Goal: Transaction & Acquisition: Download file/media

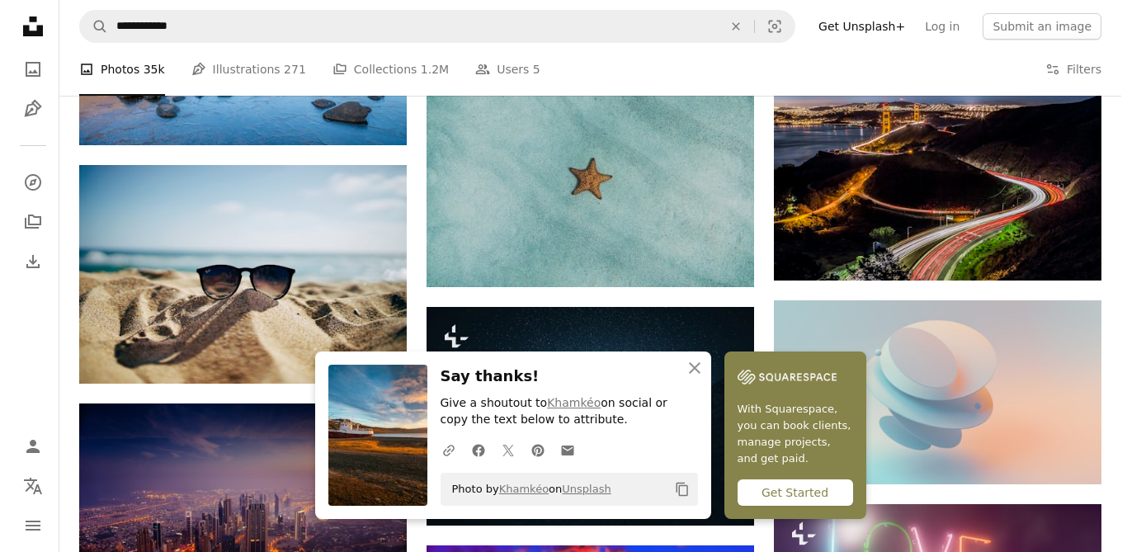
scroll to position [0, 473]
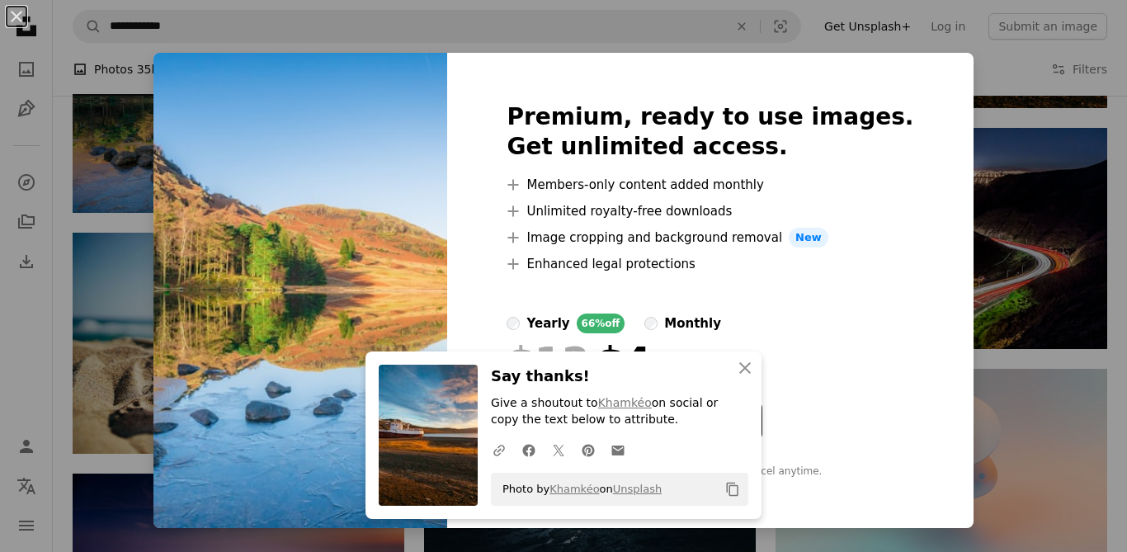
click at [25, 15] on button "An X shape" at bounding box center [17, 17] width 20 height 20
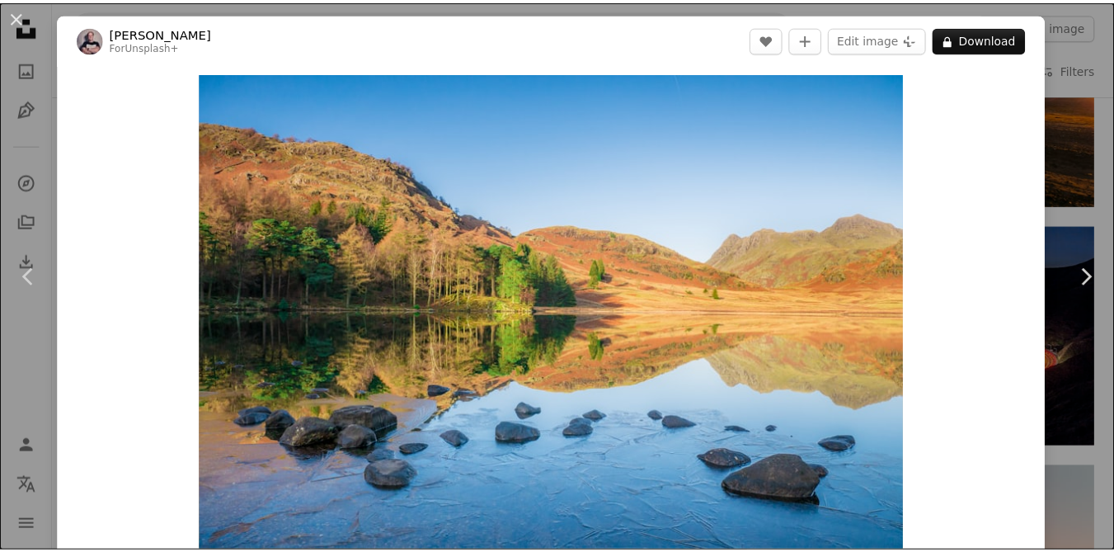
scroll to position [210, 0]
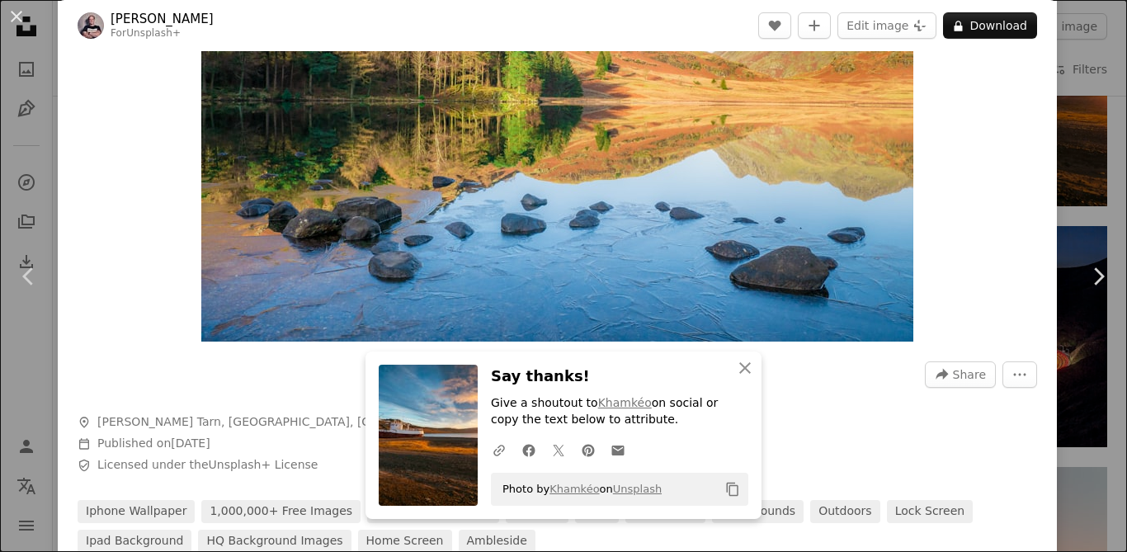
click at [16, 17] on button "An X shape" at bounding box center [17, 17] width 20 height 20
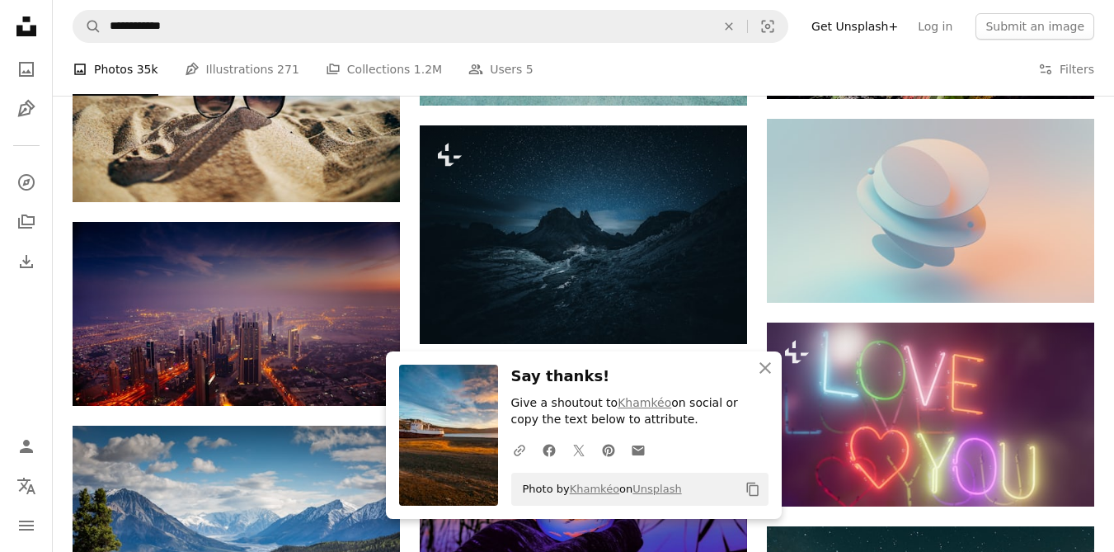
scroll to position [6297, 0]
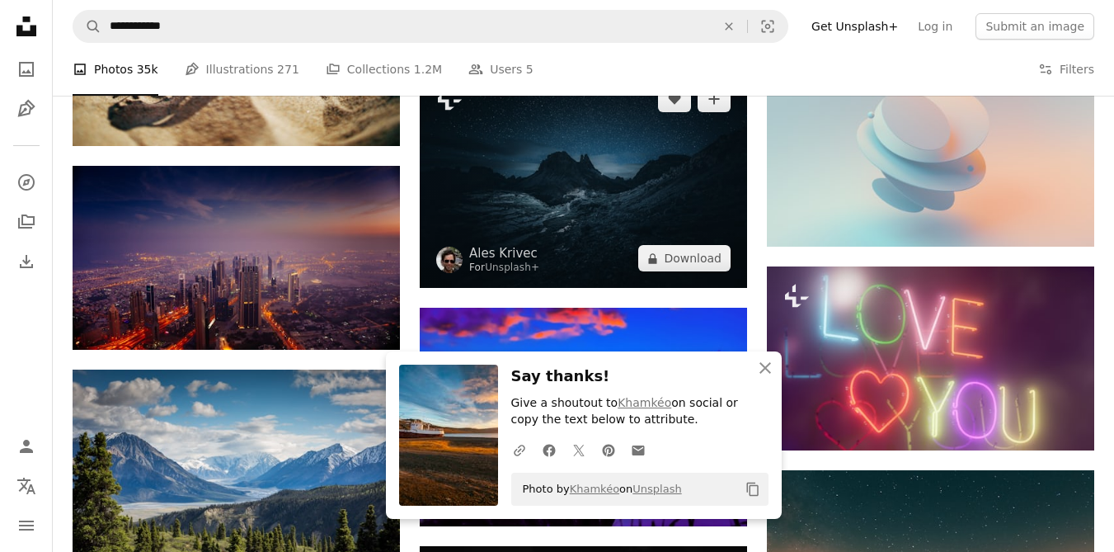
click at [723, 272] on img at bounding box center [583, 178] width 327 height 219
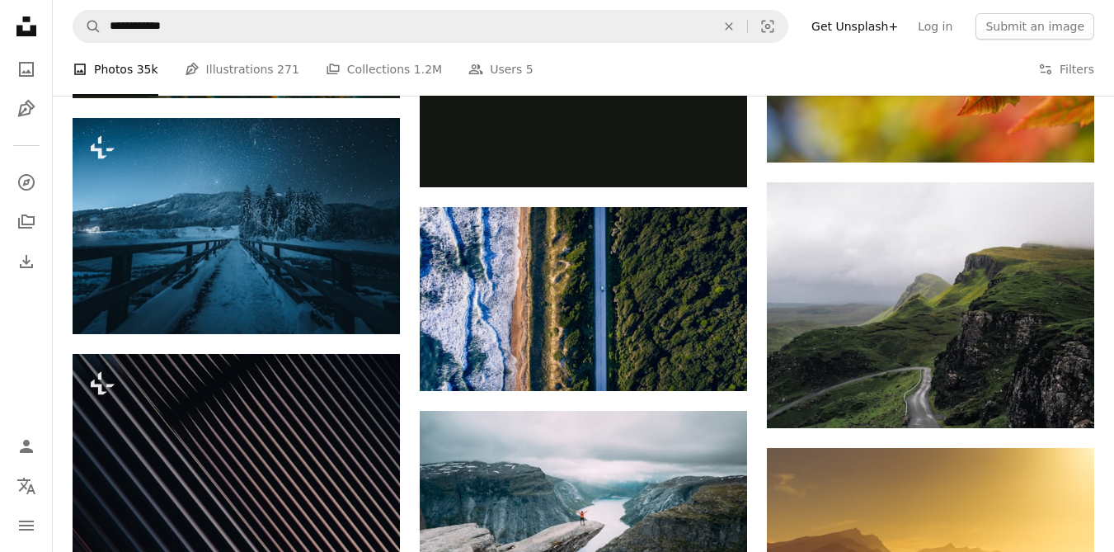
scroll to position [9600, 0]
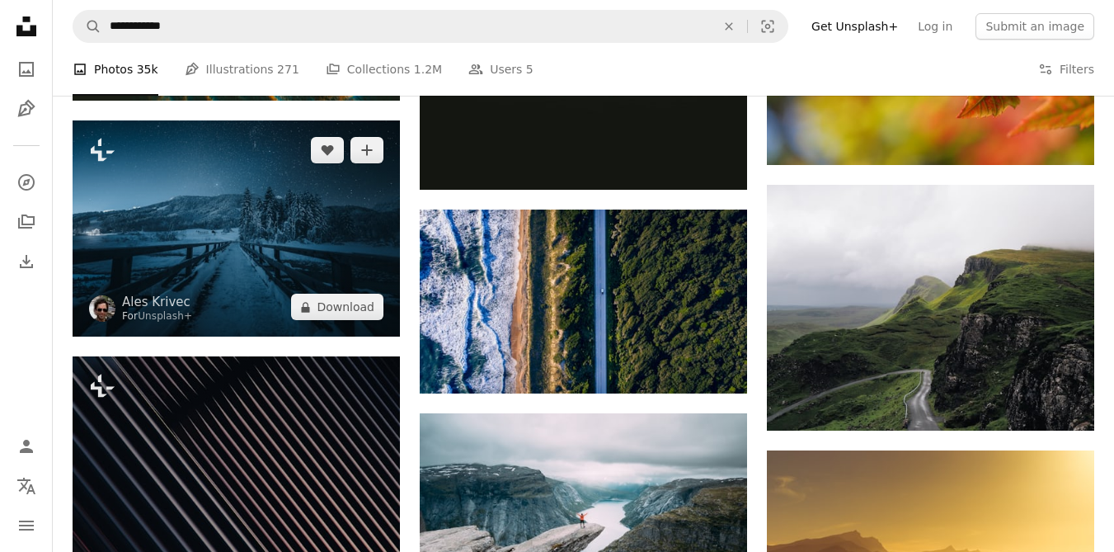
click at [356, 306] on img at bounding box center [236, 228] width 327 height 217
click at [358, 307] on button "A lock Download" at bounding box center [337, 307] width 92 height 26
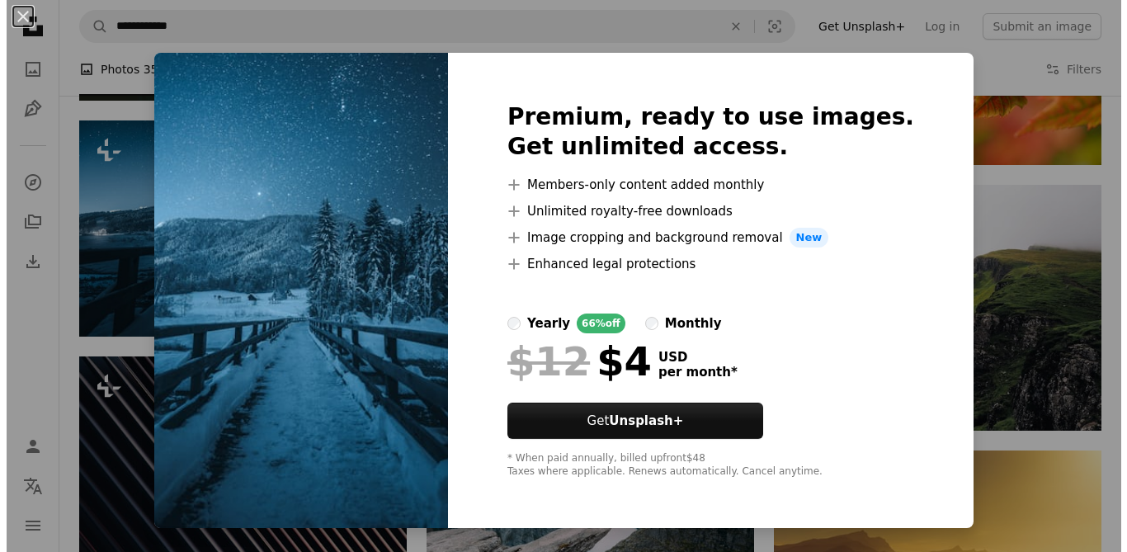
scroll to position [10209, 0]
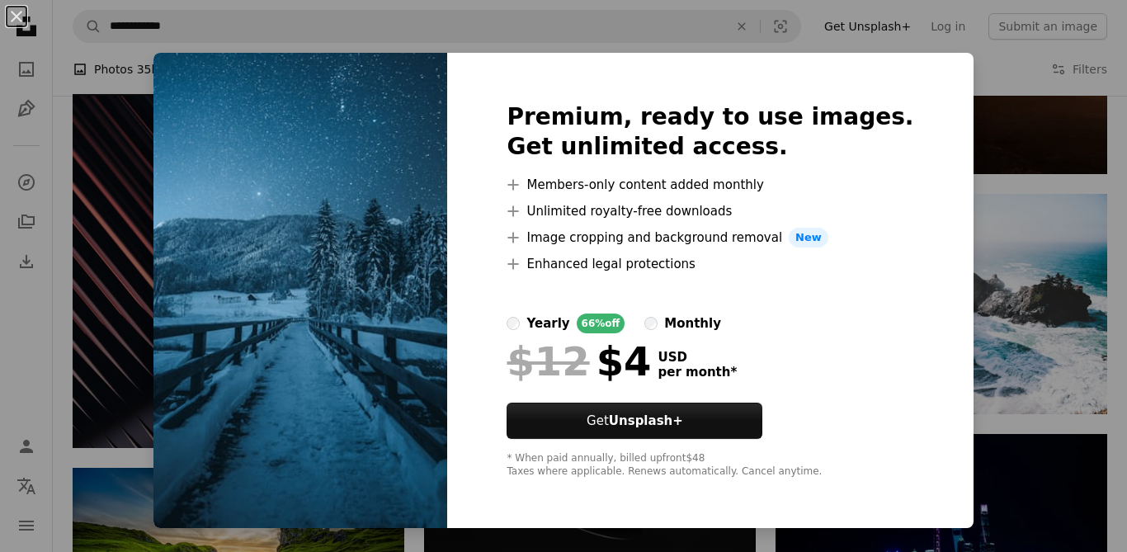
click at [18, 22] on button "An X shape" at bounding box center [17, 17] width 20 height 20
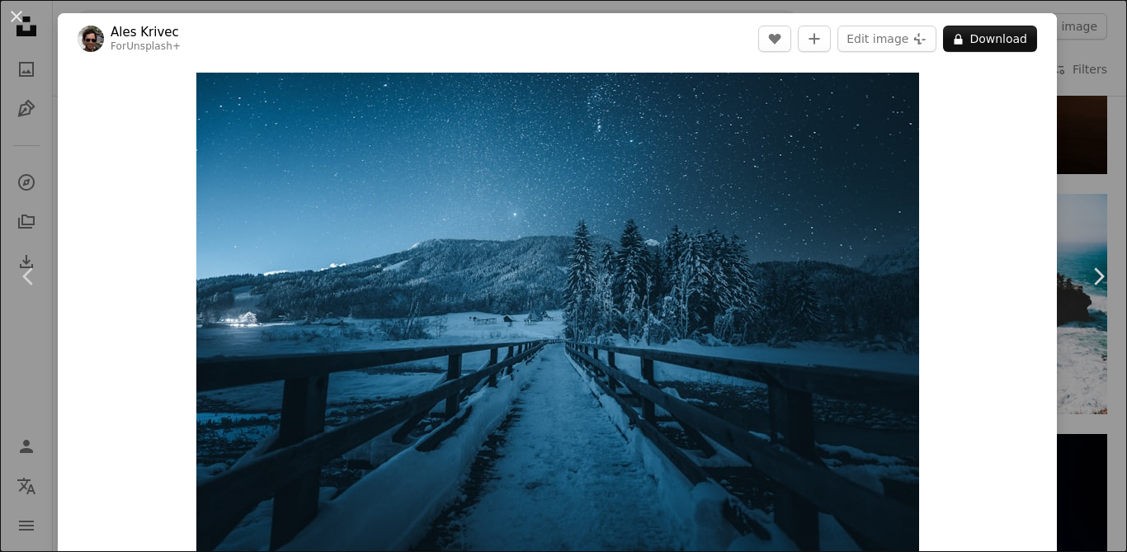
click at [26, 21] on button "An X shape" at bounding box center [17, 17] width 20 height 20
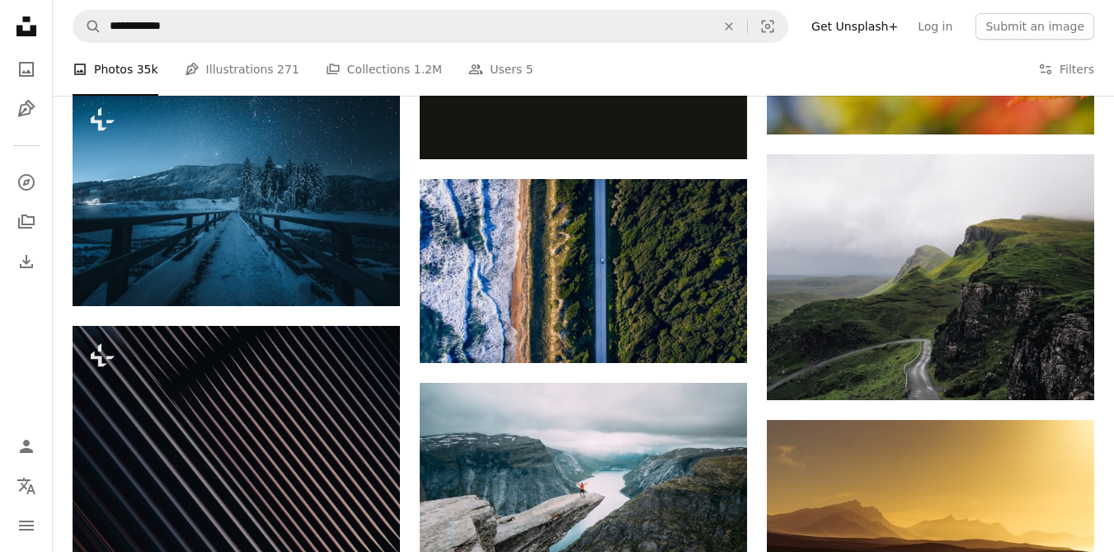
scroll to position [9628, 0]
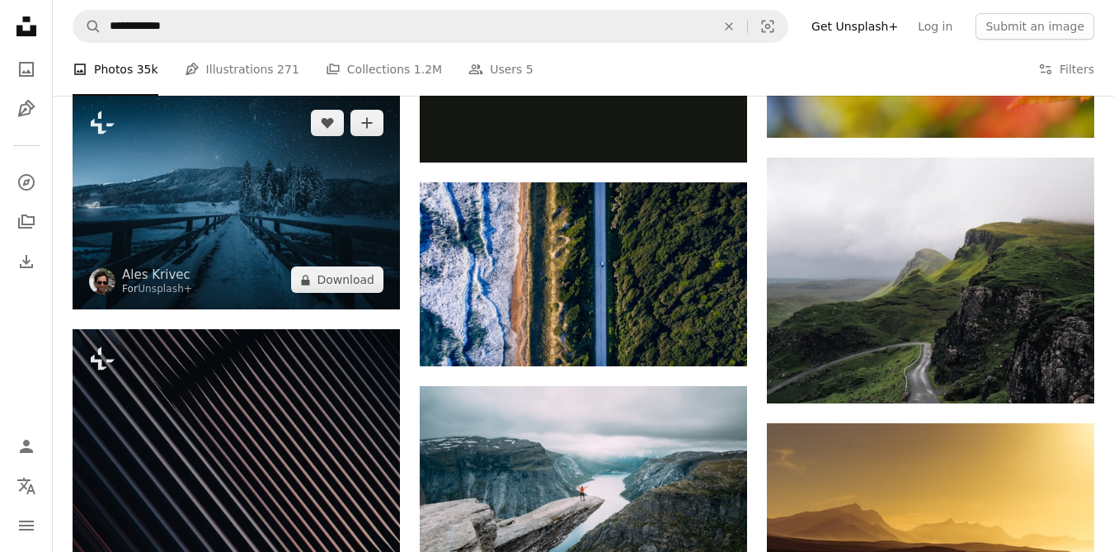
click at [346, 260] on img at bounding box center [236, 201] width 327 height 217
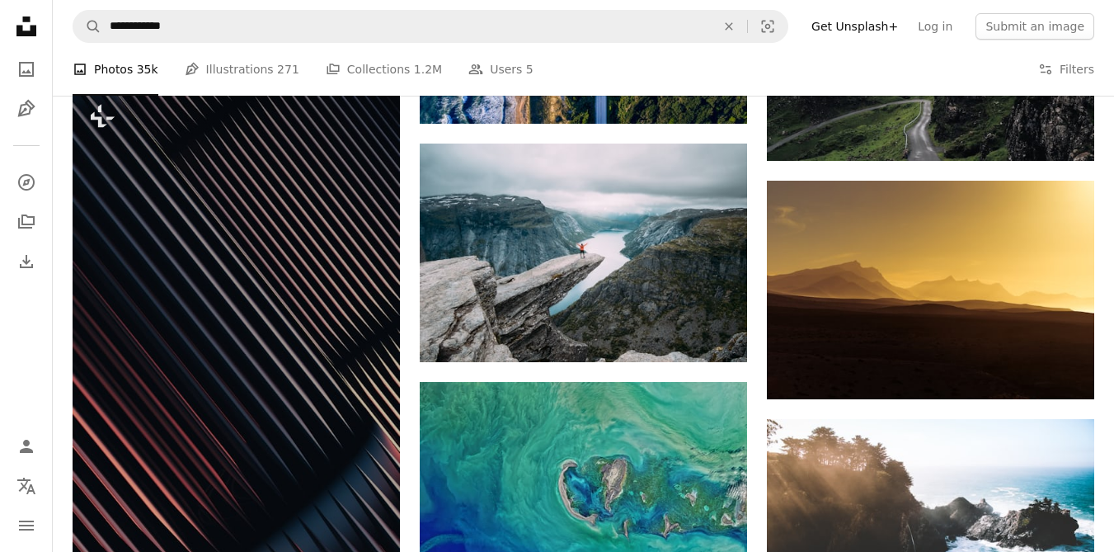
scroll to position [9874, 0]
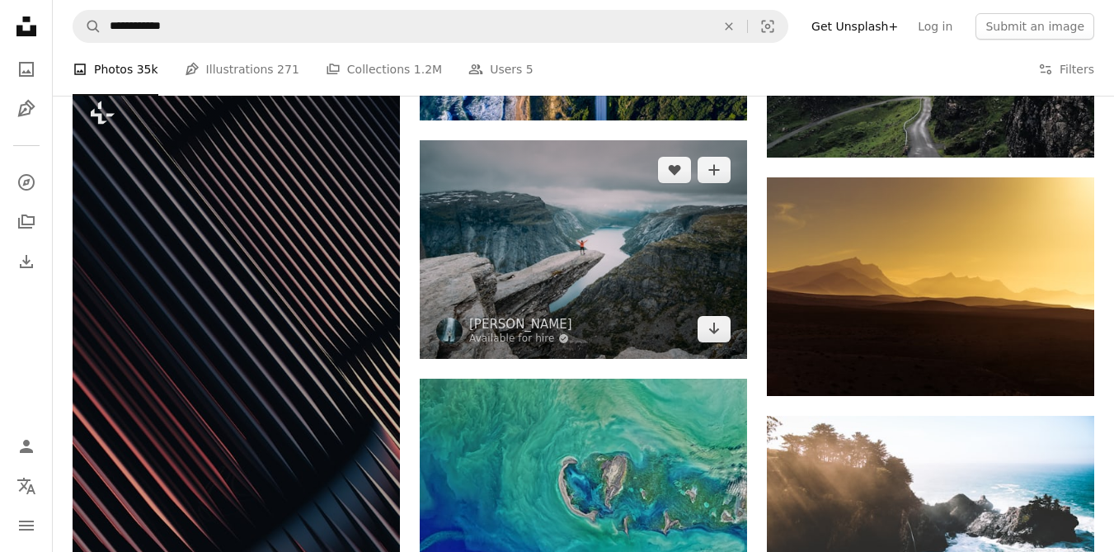
click at [704, 320] on img at bounding box center [583, 249] width 327 height 218
click at [716, 331] on icon "Download" at bounding box center [714, 329] width 11 height 12
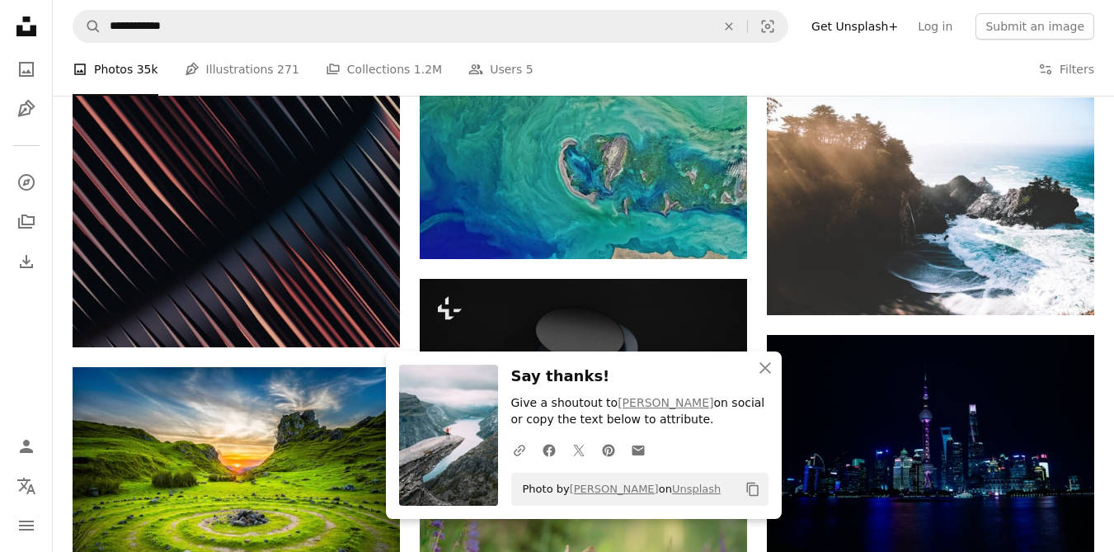
scroll to position [10193, 0]
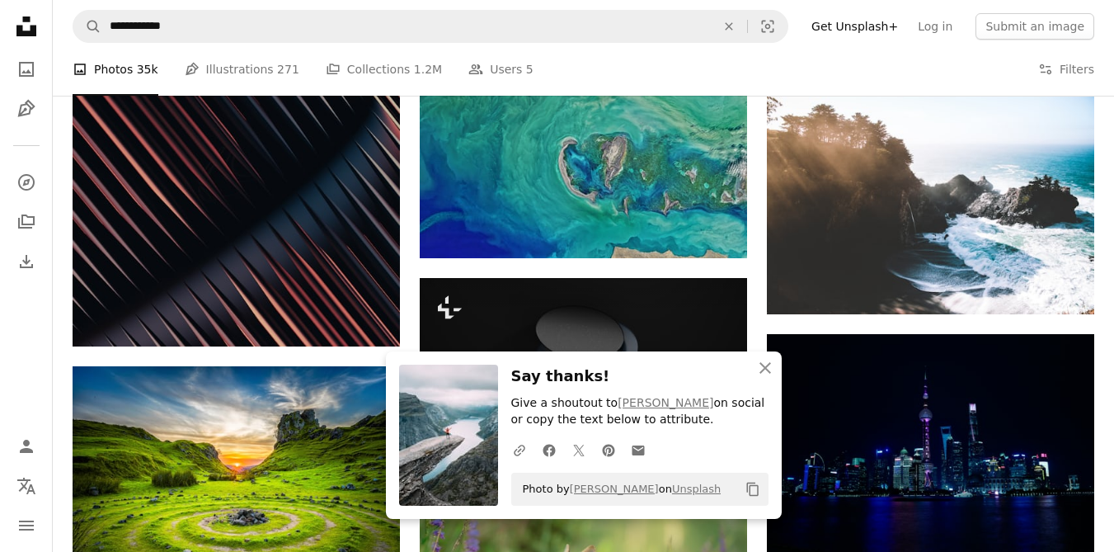
click at [716, 240] on div "Arrow pointing down" at bounding box center [714, 228] width 33 height 26
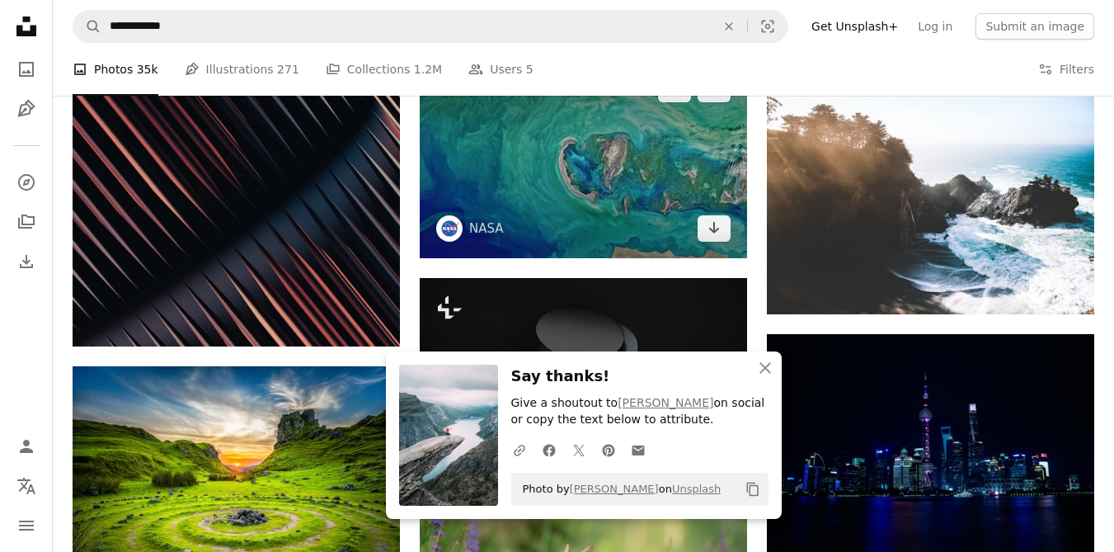
click at [716, 231] on icon "Download" at bounding box center [714, 228] width 11 height 12
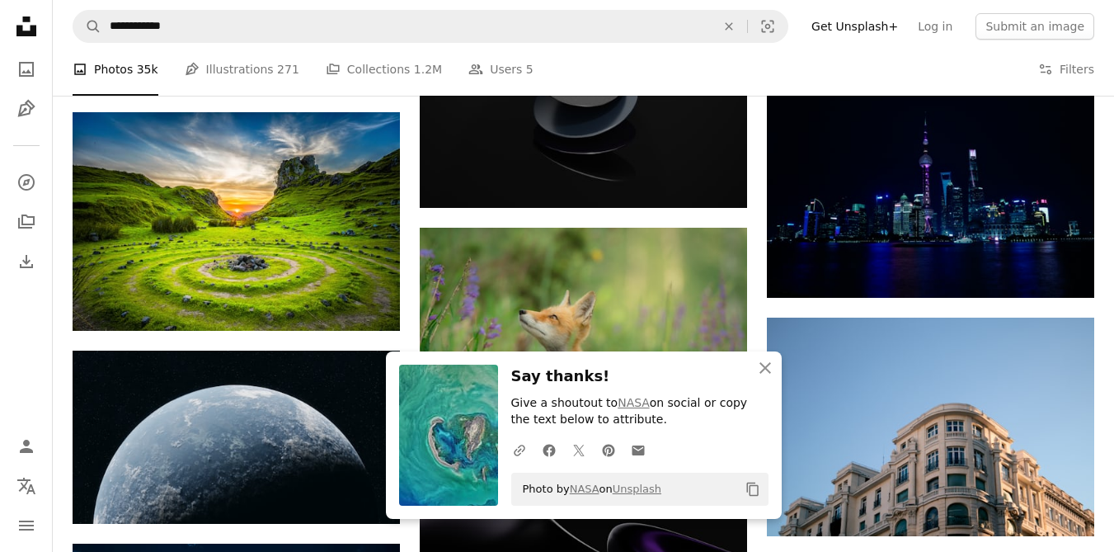
scroll to position [10448, 0]
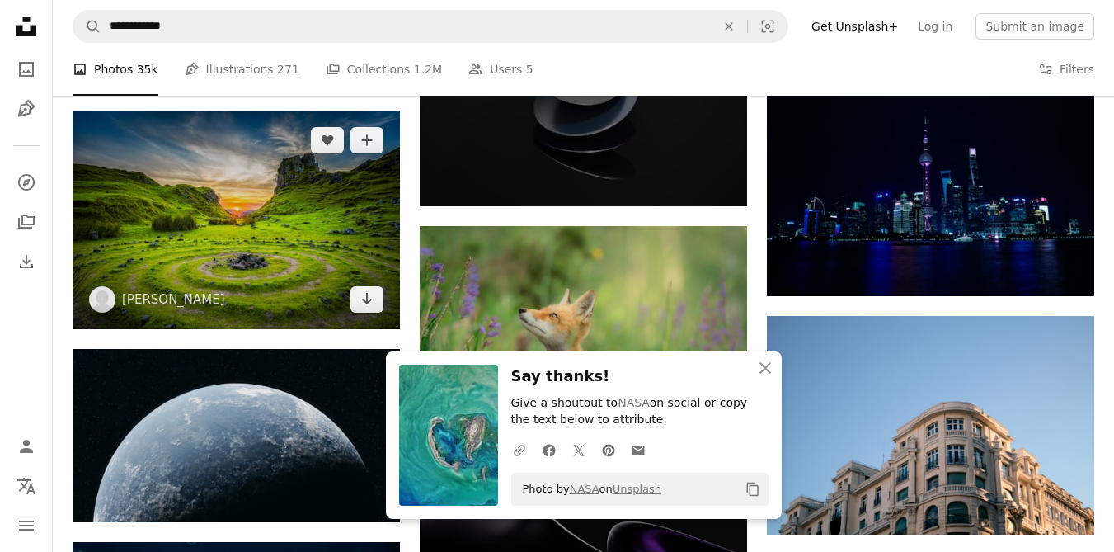
click at [372, 224] on img at bounding box center [236, 220] width 327 height 219
click at [369, 292] on icon "Arrow pointing down" at bounding box center [366, 299] width 13 height 20
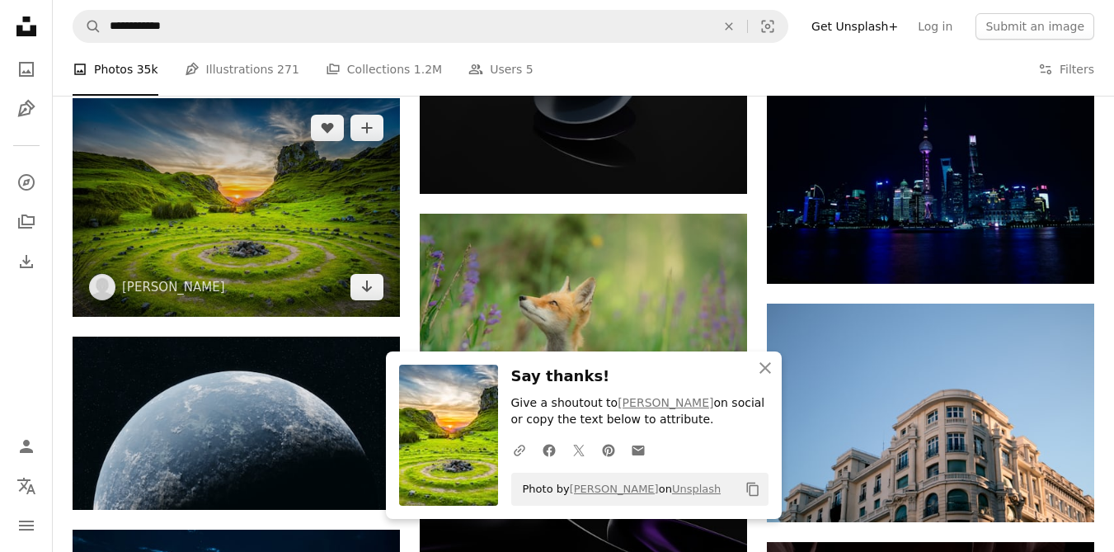
scroll to position [10497, 0]
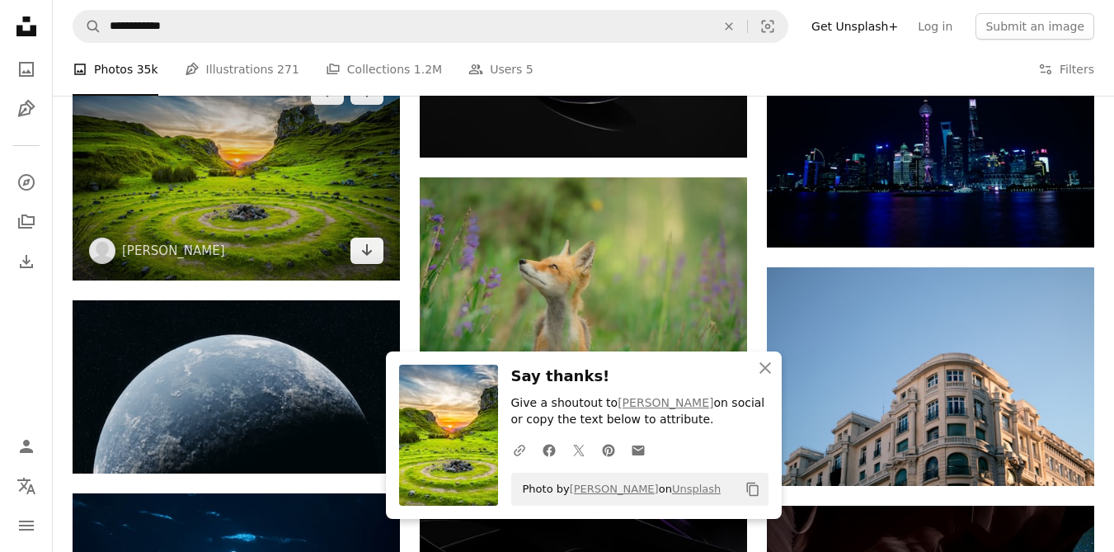
click at [361, 248] on icon "Arrow pointing down" at bounding box center [366, 250] width 13 height 20
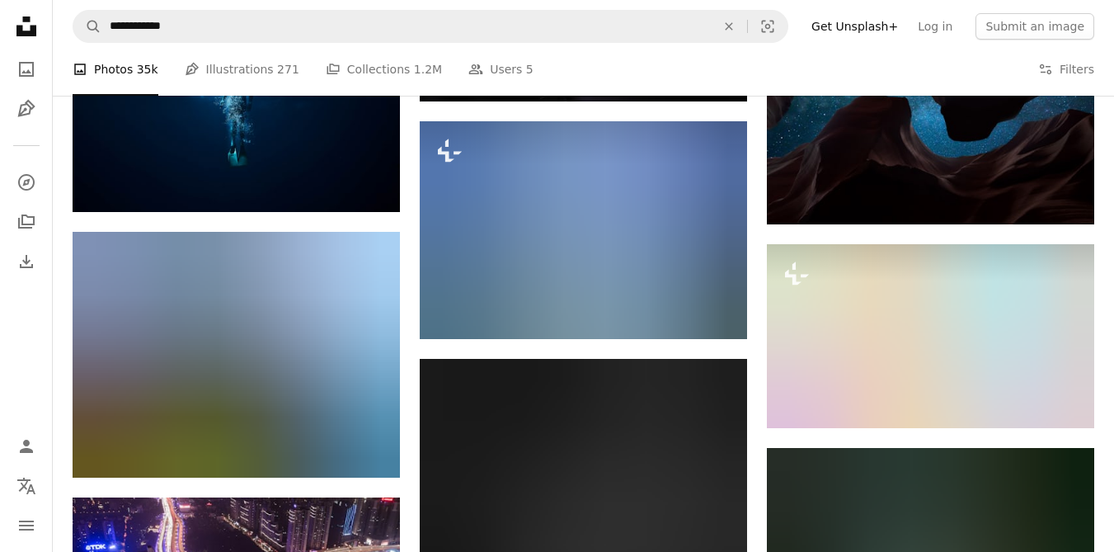
scroll to position [11004, 0]
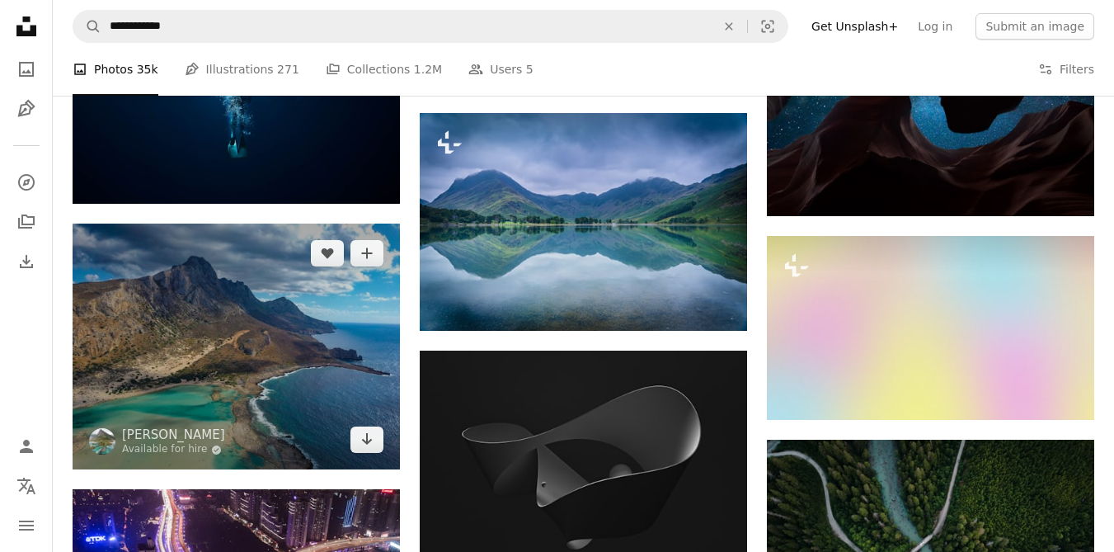
click at [357, 386] on img at bounding box center [236, 347] width 327 height 246
click at [364, 439] on icon "Arrow pointing down" at bounding box center [366, 439] width 13 height 20
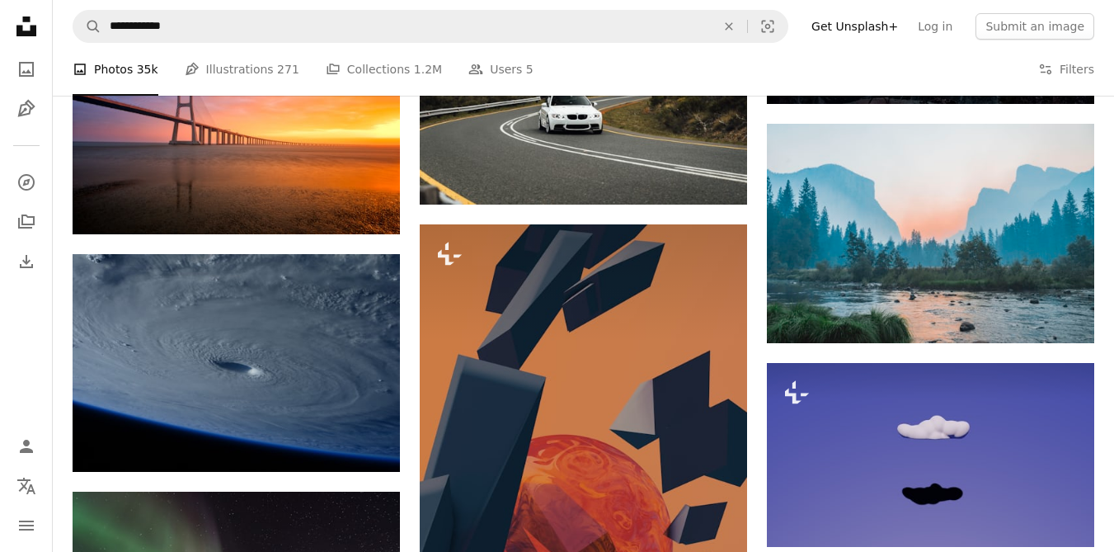
scroll to position [14534, 0]
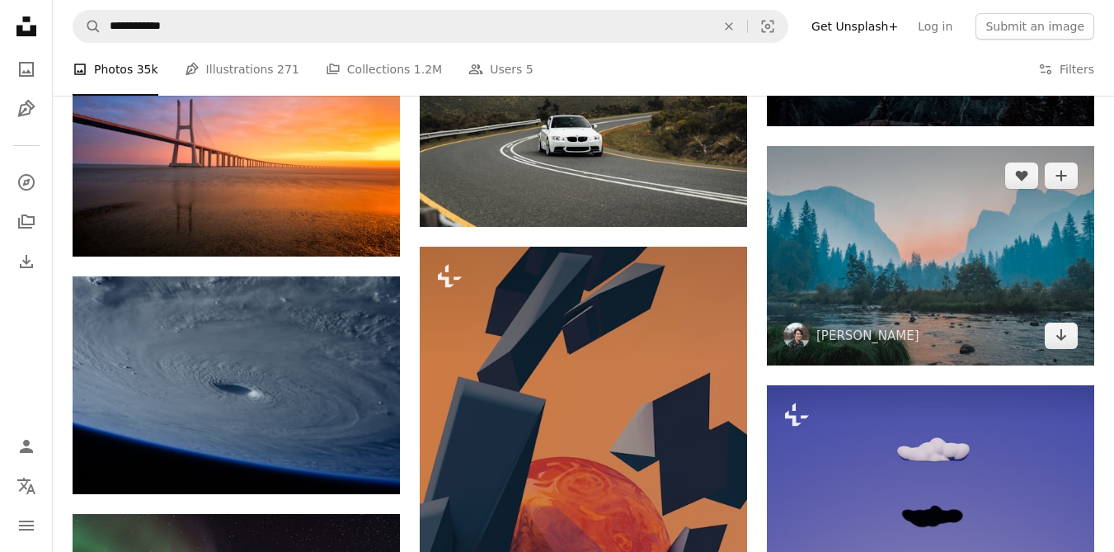
click at [1064, 332] on img at bounding box center [930, 255] width 327 height 219
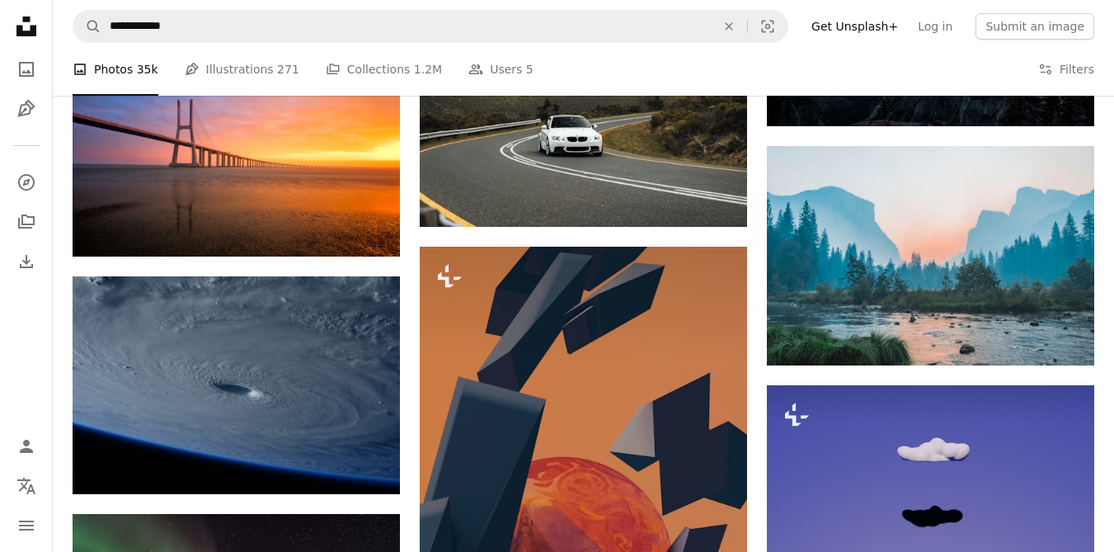
click at [1068, 337] on link "Arrow pointing down" at bounding box center [1061, 336] width 33 height 26
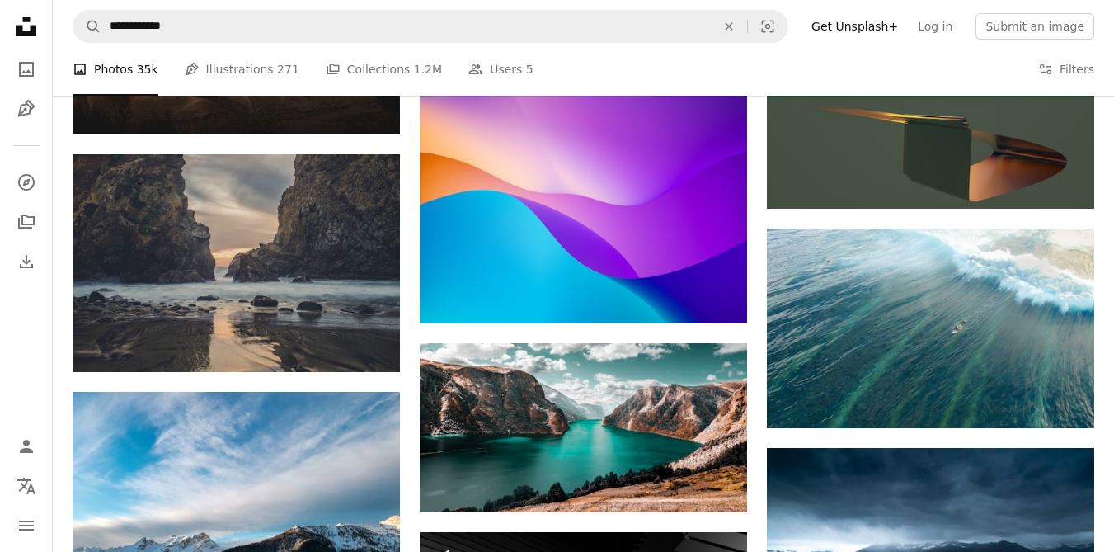
scroll to position [15572, 0]
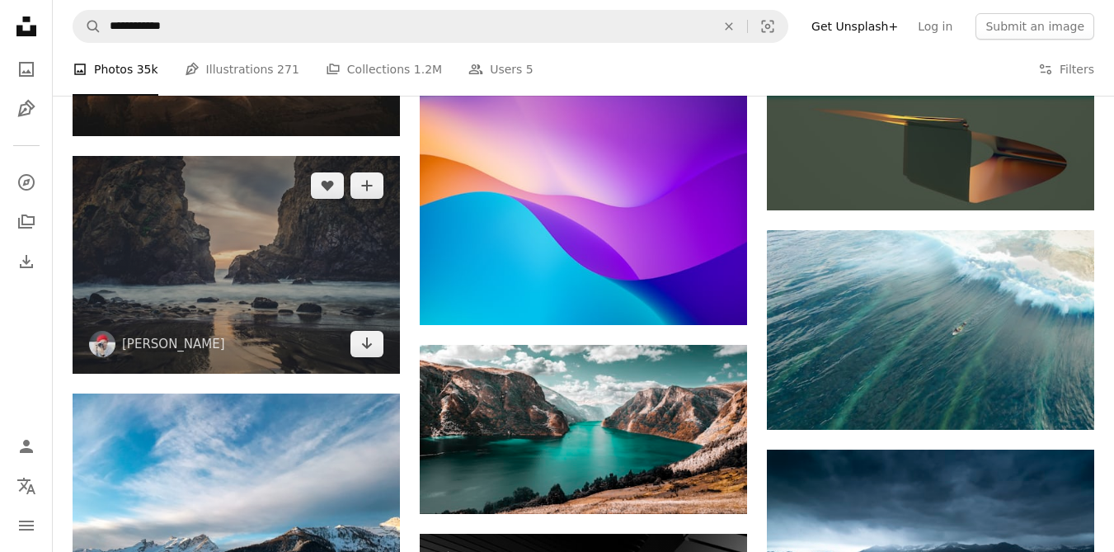
click at [355, 343] on img at bounding box center [236, 265] width 327 height 218
click at [367, 343] on icon "Download" at bounding box center [367, 343] width 11 height 12
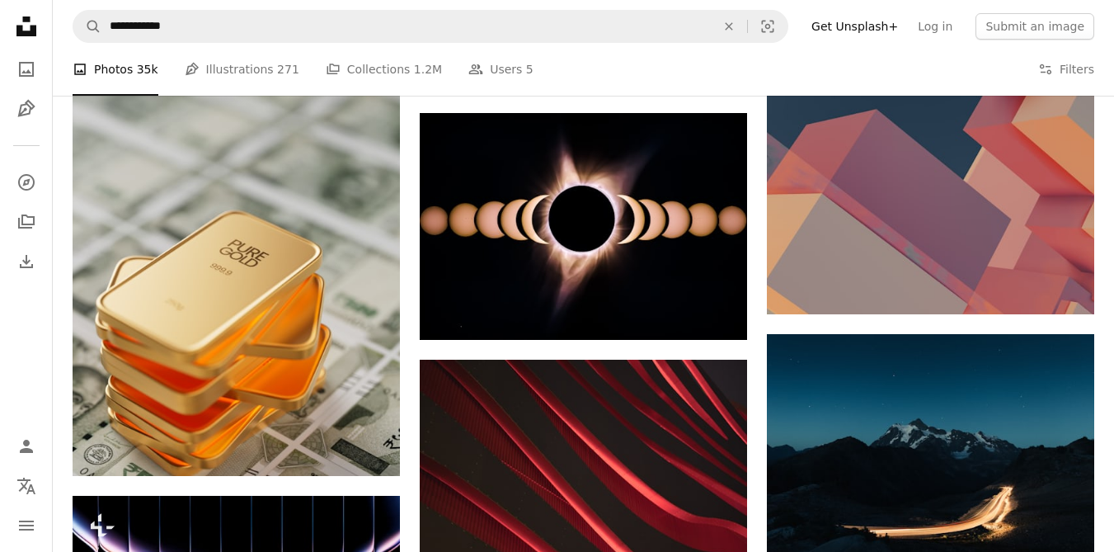
scroll to position [17244, 0]
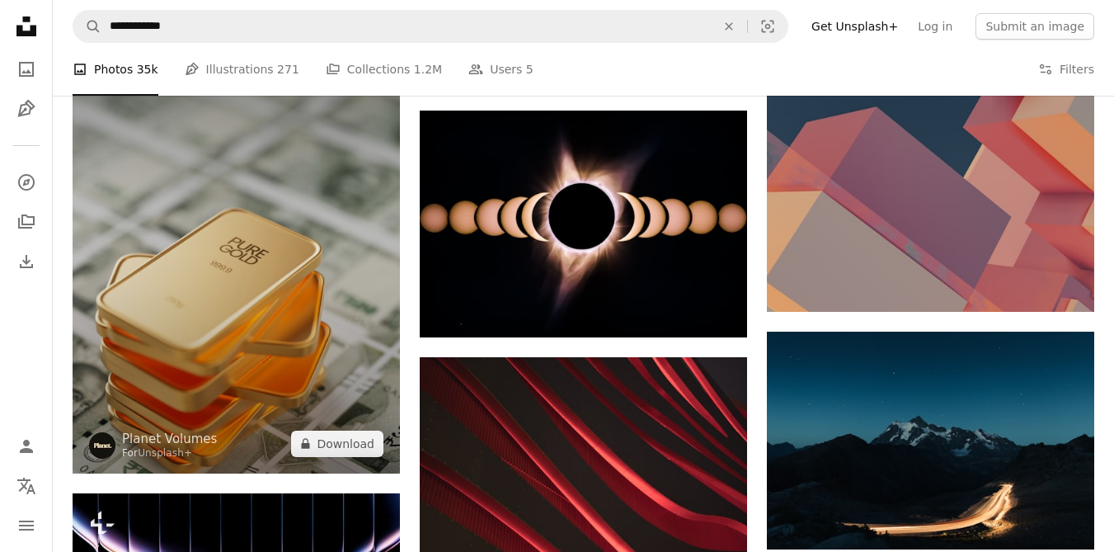
click at [362, 444] on img at bounding box center [236, 244] width 327 height 459
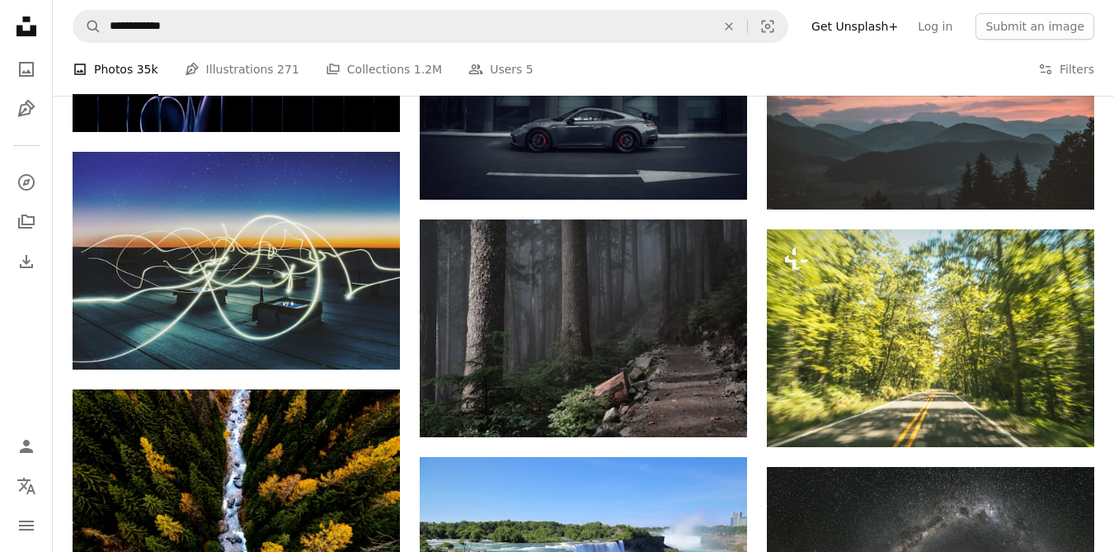
scroll to position [17845, 0]
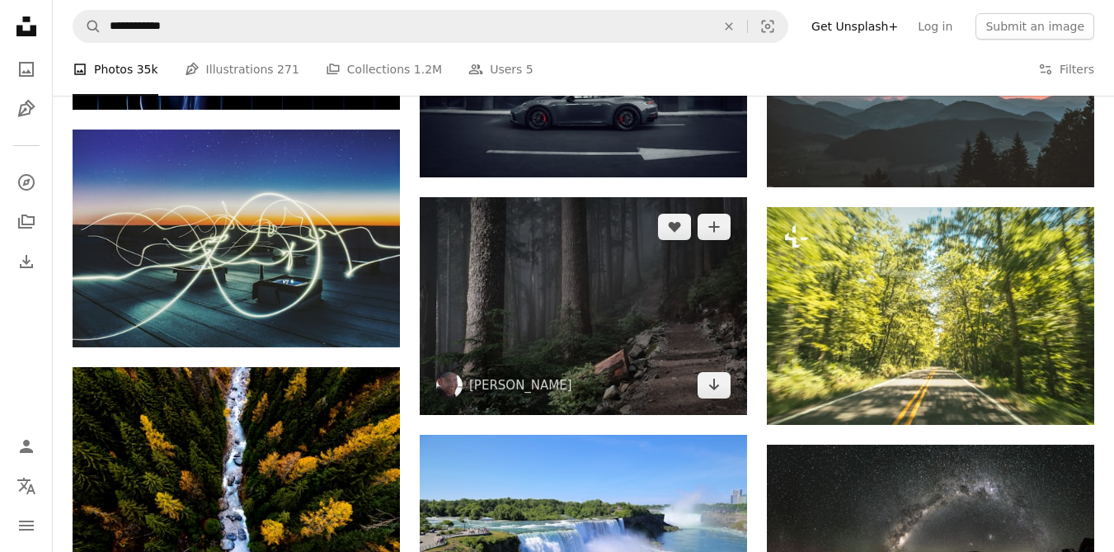
click at [727, 370] on img at bounding box center [583, 306] width 327 height 218
click at [725, 386] on link "Arrow pointing down" at bounding box center [714, 385] width 33 height 26
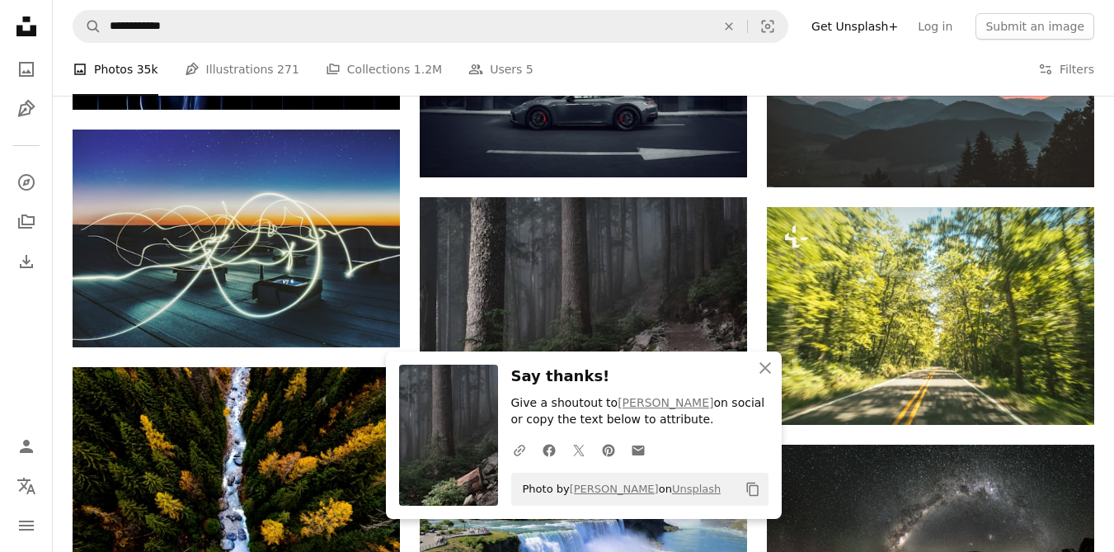
click at [1036, 386] on div "A lock Download" at bounding box center [1032, 395] width 92 height 26
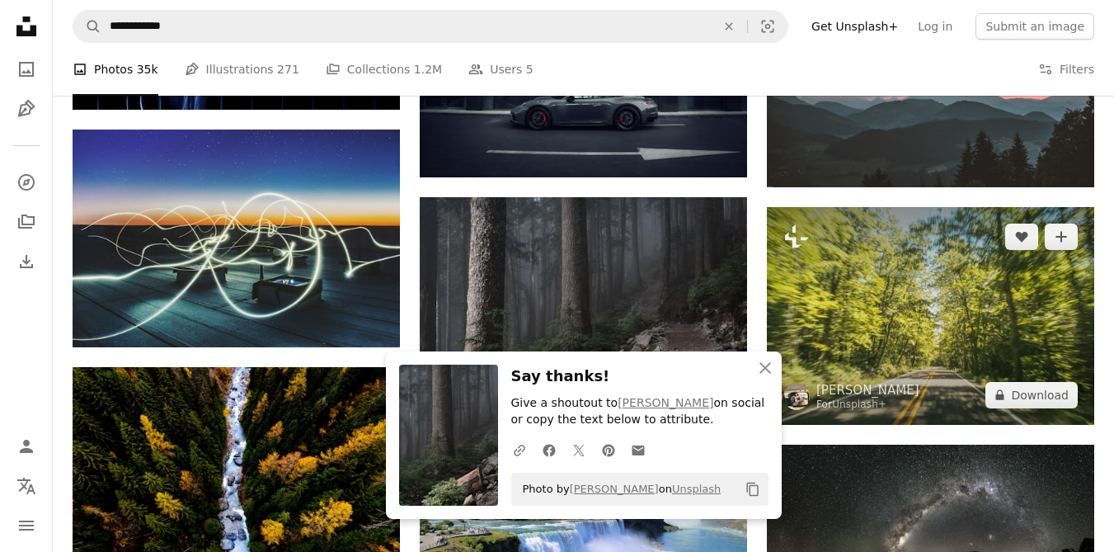
click at [1055, 403] on button "A lock Download" at bounding box center [1032, 395] width 92 height 26
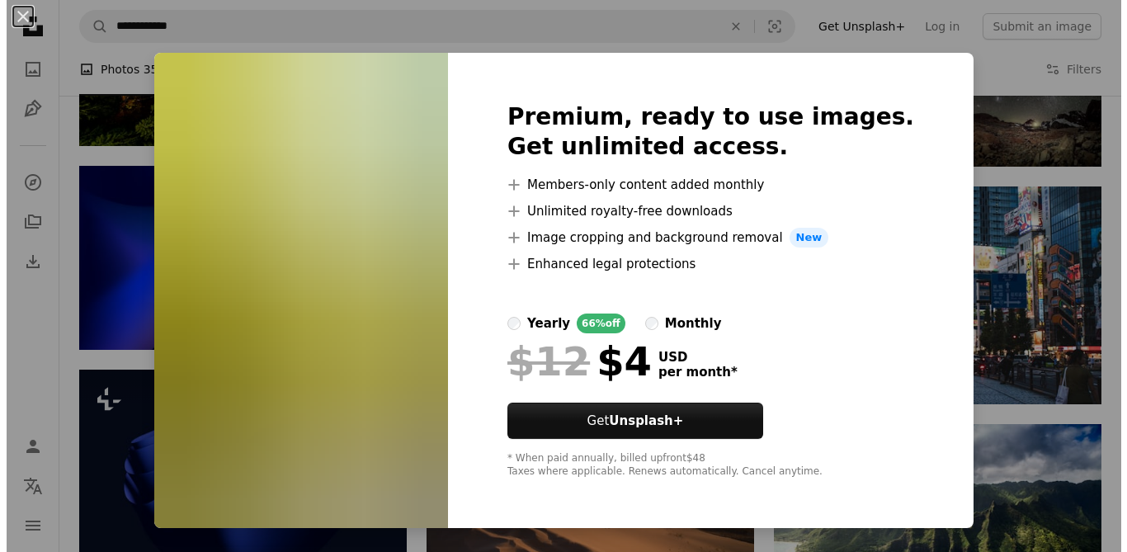
scroll to position [18338, 0]
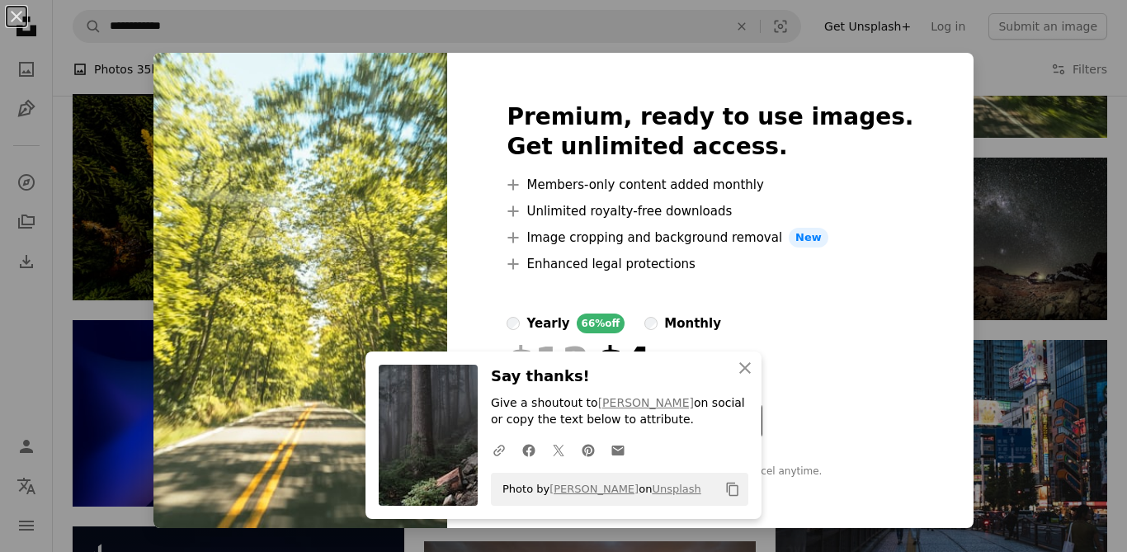
click at [26, 25] on button "An X shape" at bounding box center [17, 17] width 20 height 20
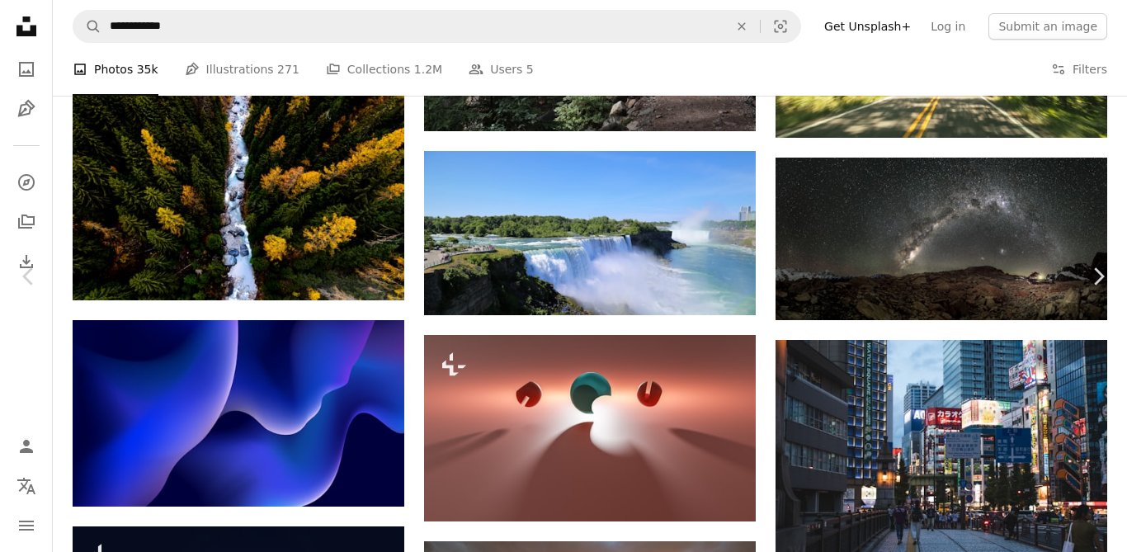
scroll to position [17767, 0]
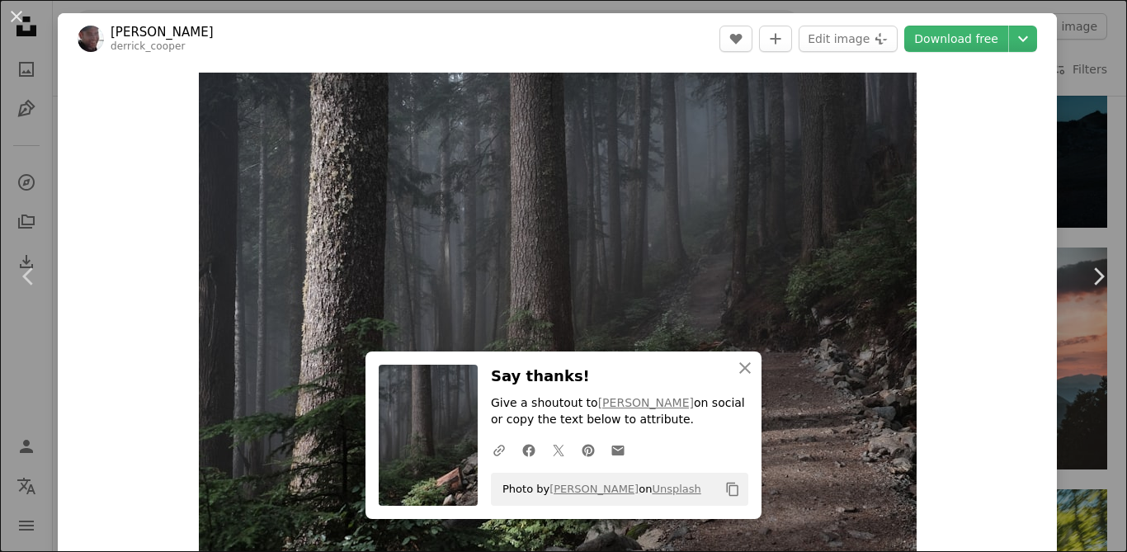
click at [949, 43] on link "Download free" at bounding box center [956, 39] width 104 height 26
click at [19, 20] on button "An X shape" at bounding box center [17, 17] width 20 height 20
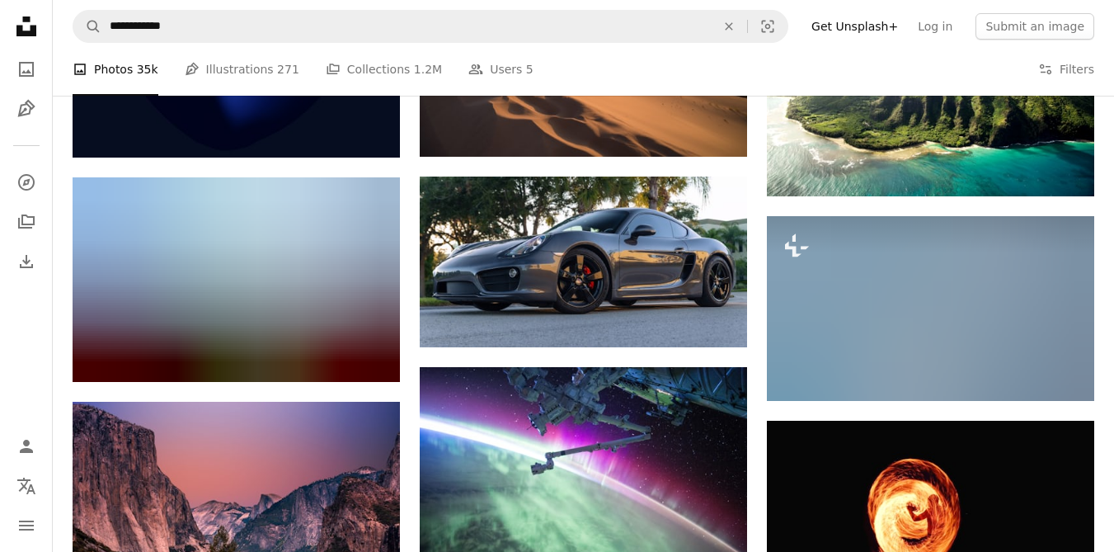
scroll to position [18729, 0]
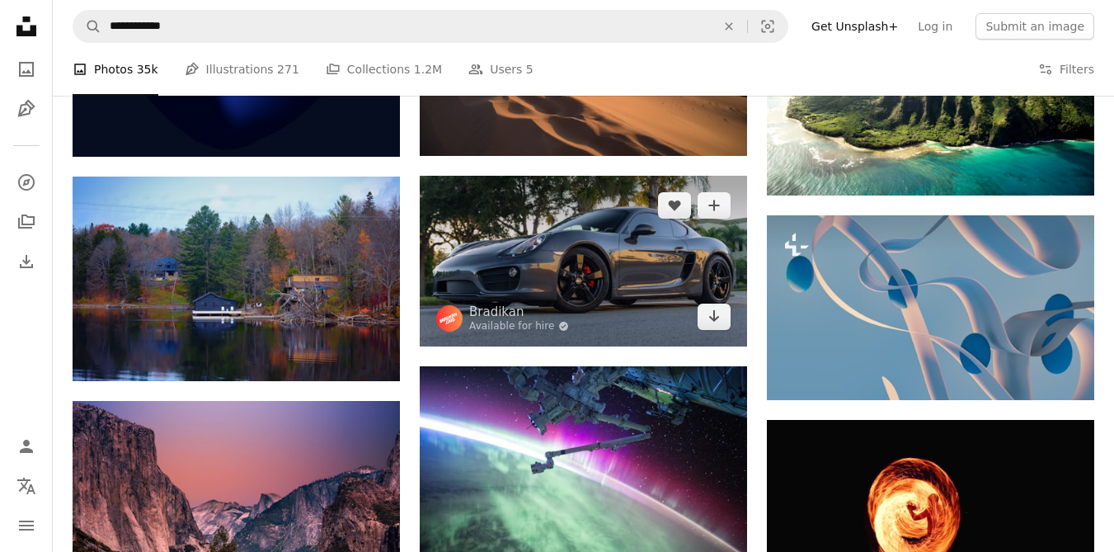
click at [706, 290] on img at bounding box center [583, 261] width 327 height 171
click at [723, 322] on link "Arrow pointing down" at bounding box center [714, 317] width 33 height 26
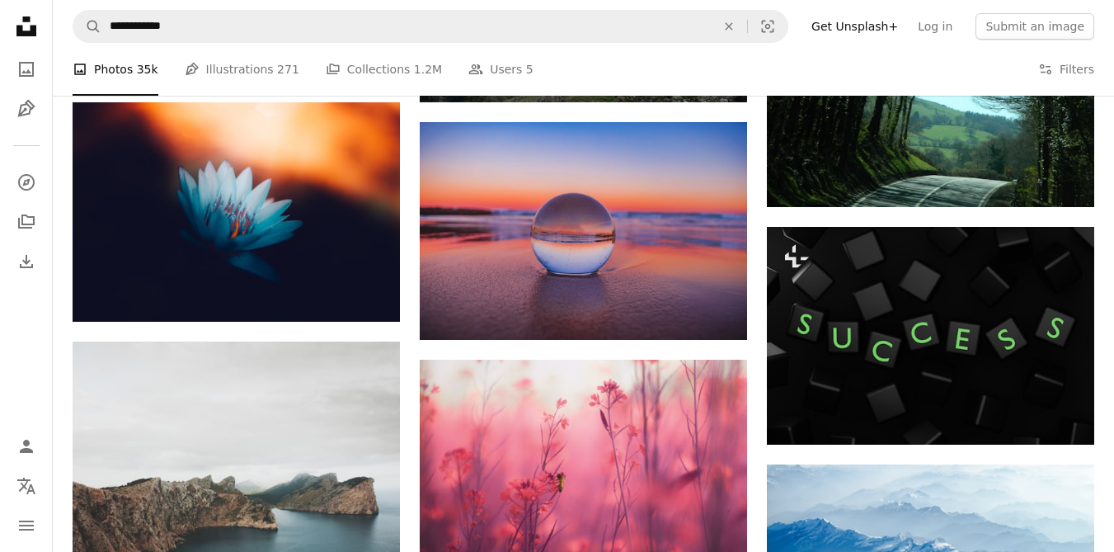
scroll to position [23224, 0]
